Goal: Task Accomplishment & Management: Manage account settings

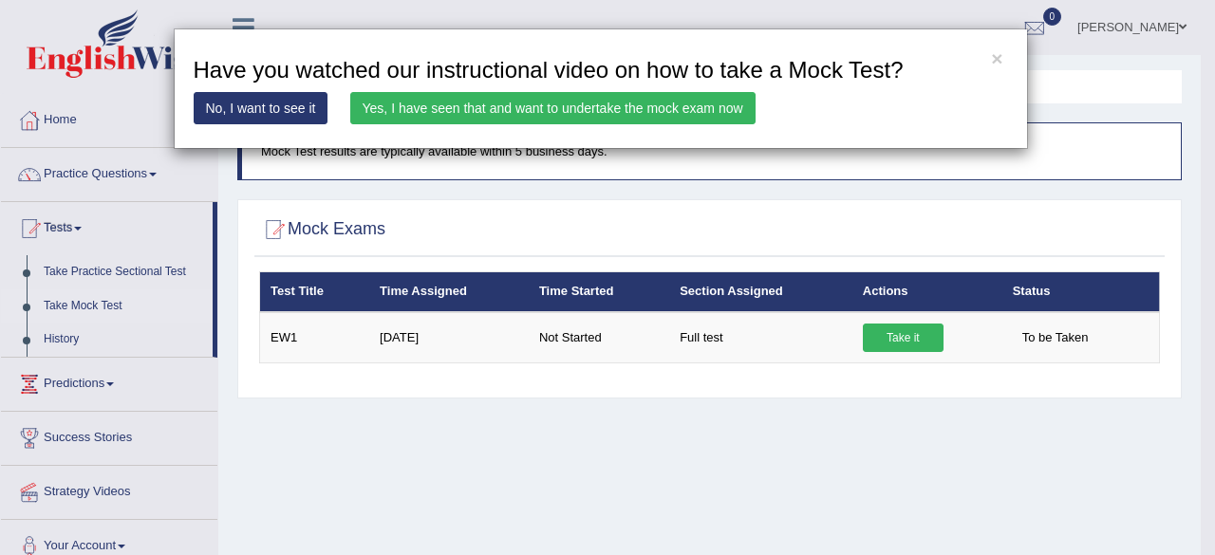
click at [106, 387] on div "× Have you watched our instructional video on how to take a Mock Test? No, I wa…" at bounding box center [607, 277] width 1215 height 555
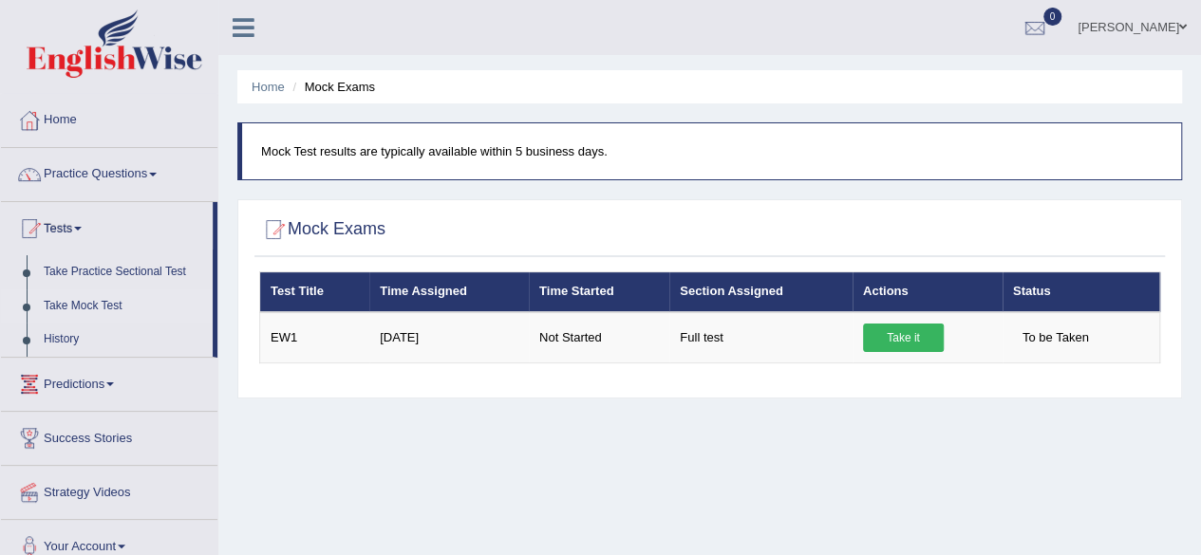
click at [110, 386] on link "Predictions" at bounding box center [109, 381] width 216 height 47
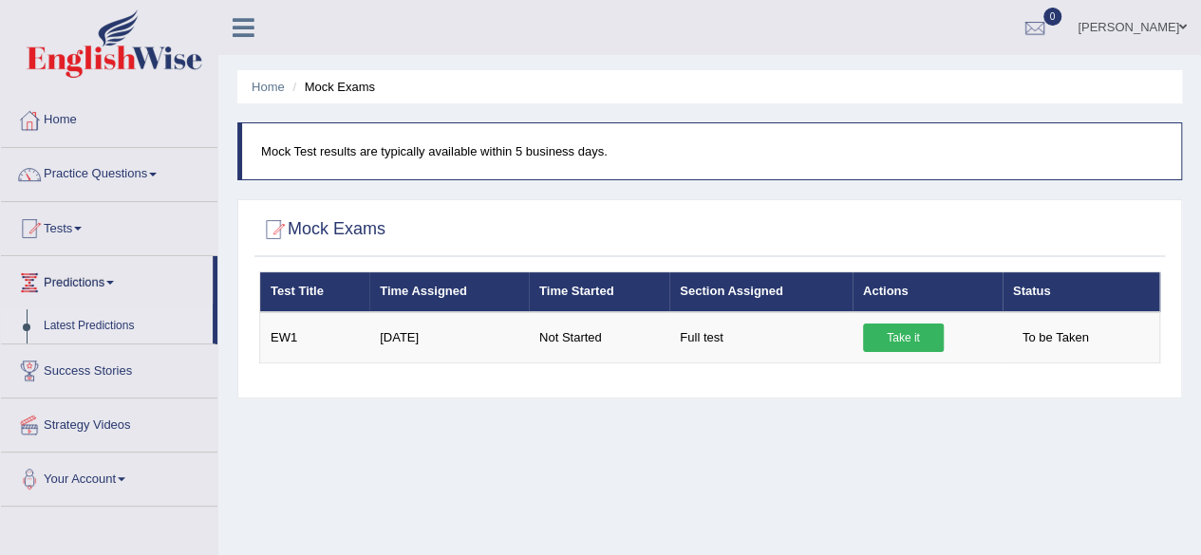
click at [99, 323] on link "Latest Predictions" at bounding box center [124, 327] width 178 height 34
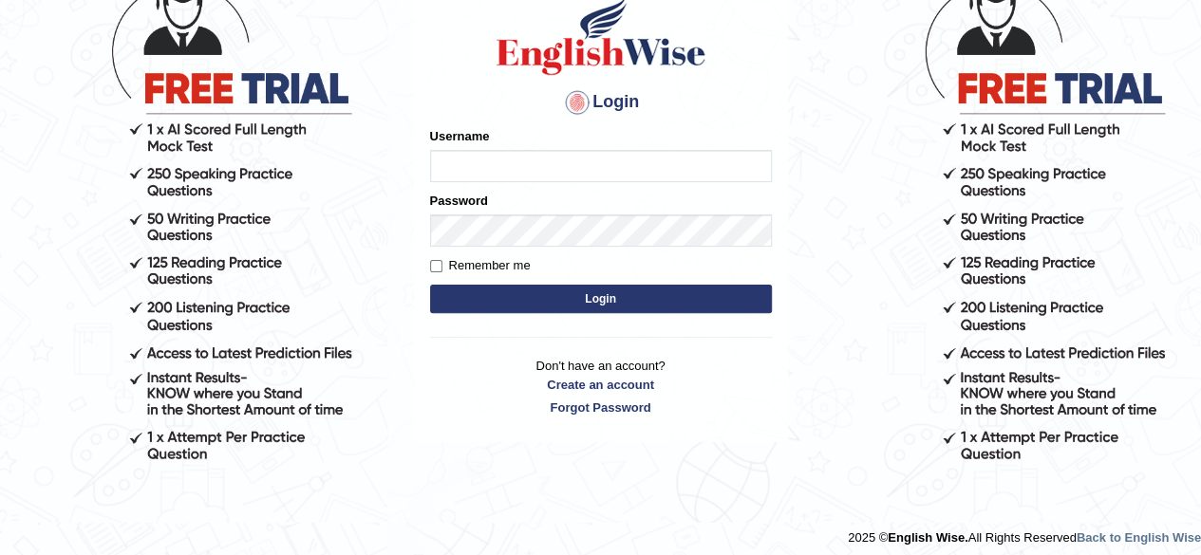
scroll to position [162, 0]
